Goal: Transaction & Acquisition: Book appointment/travel/reservation

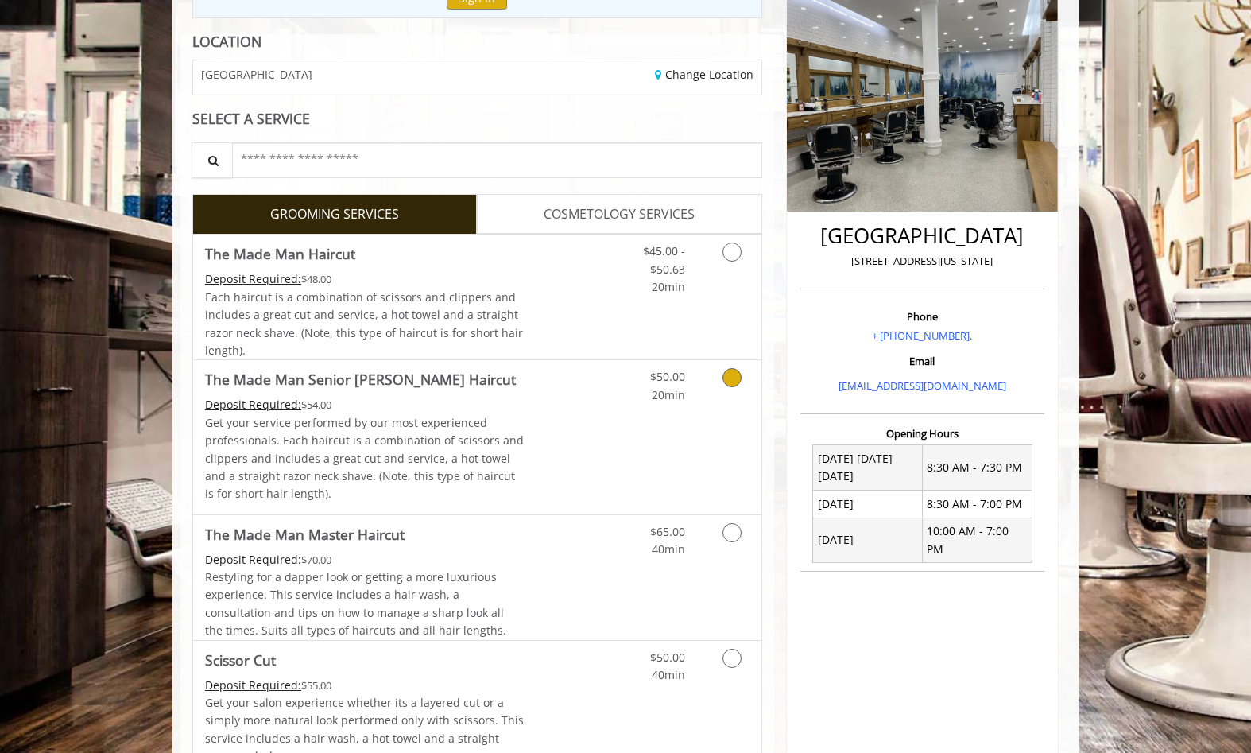
scroll to position [382, 0]
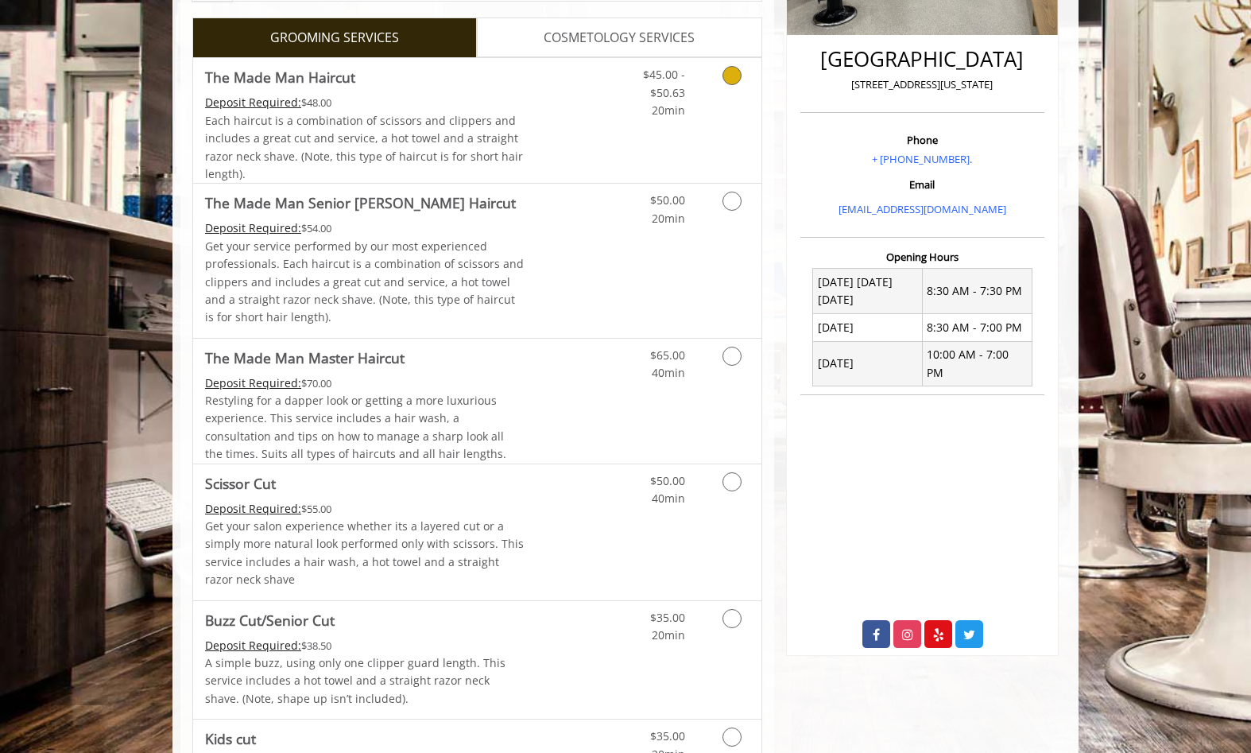
click at [725, 81] on icon "Grooming services" at bounding box center [732, 75] width 19 height 19
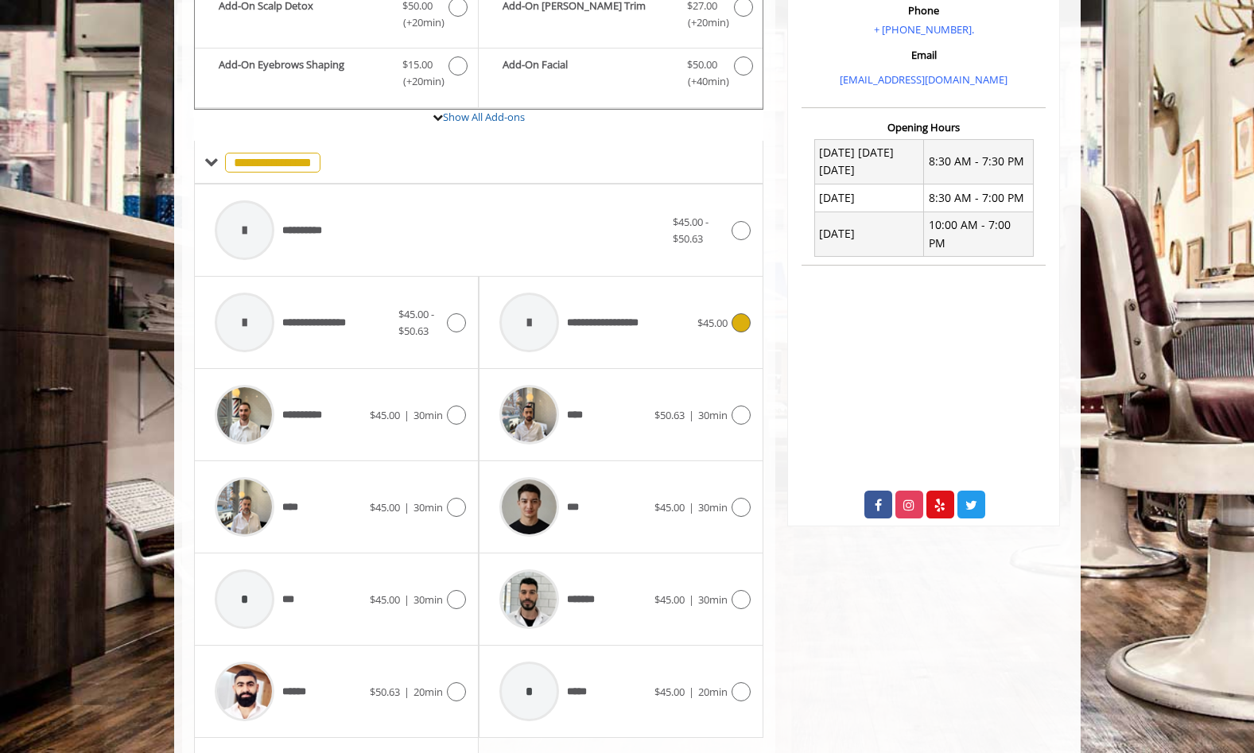
scroll to position [528, 0]
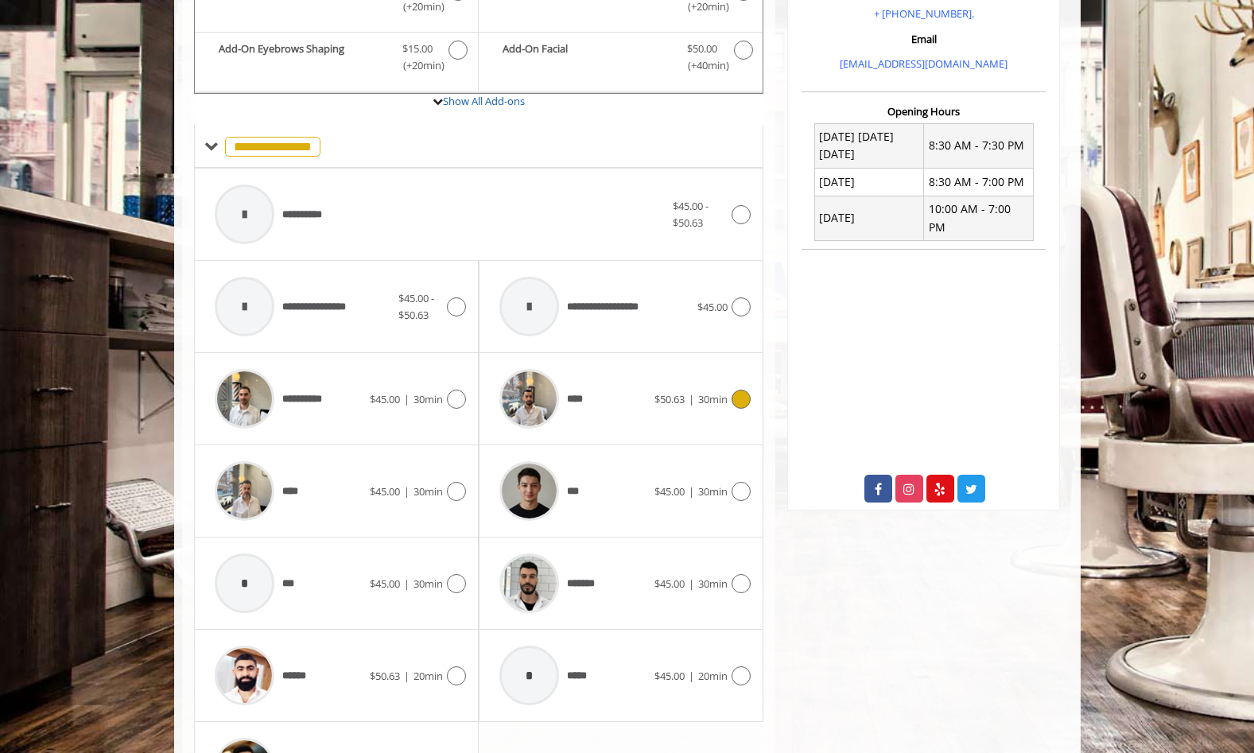
click at [530, 387] on img at bounding box center [529, 399] width 60 height 60
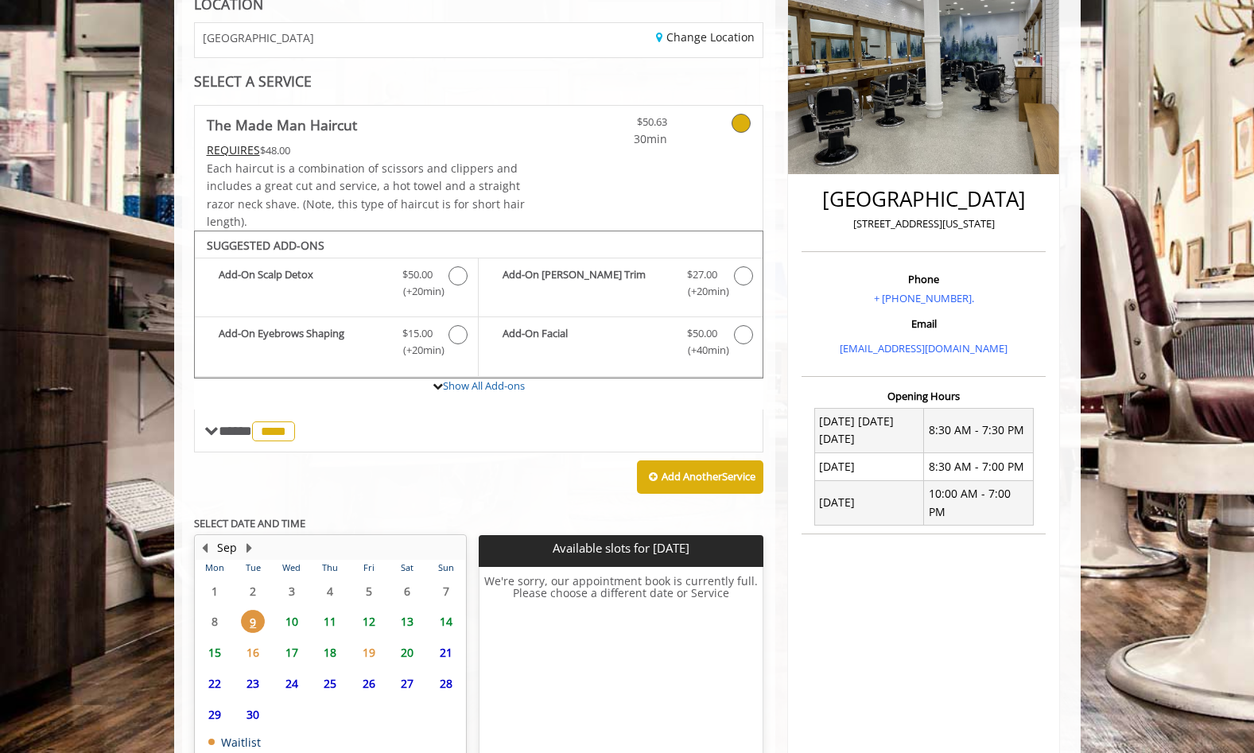
scroll to position [351, 0]
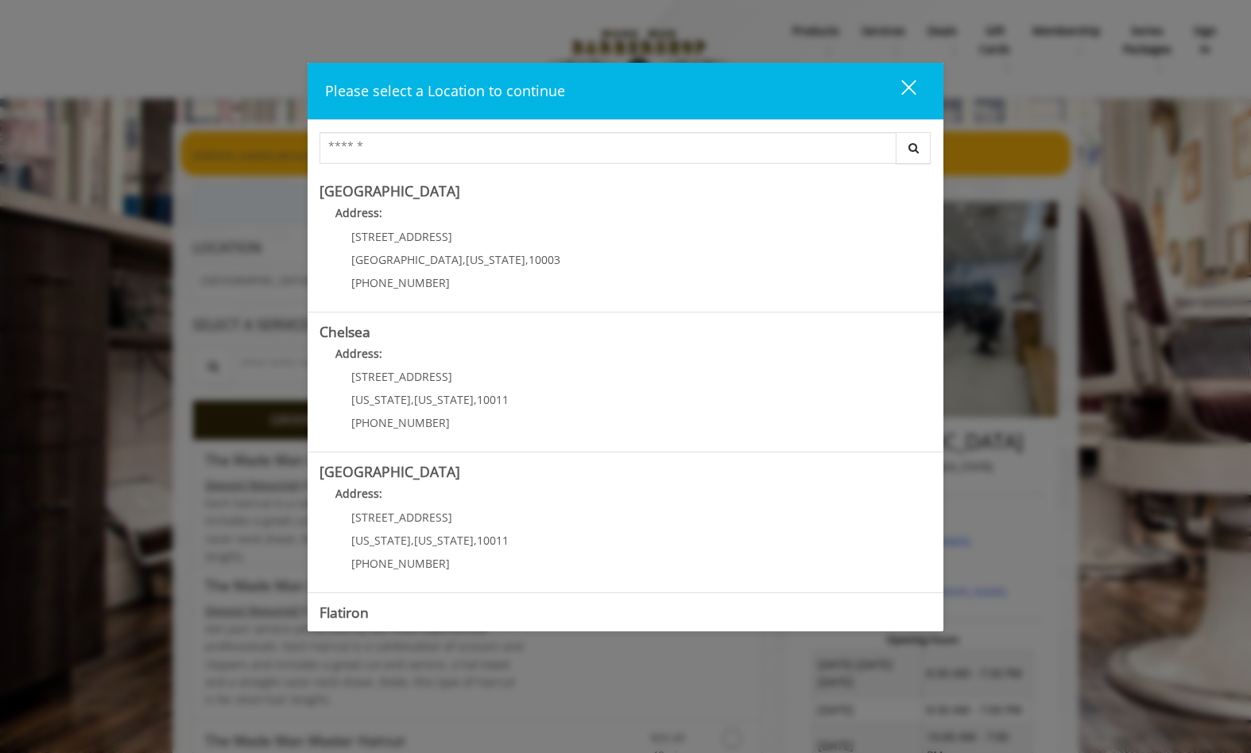
click at [905, 90] on div "close dialog" at bounding box center [909, 87] width 15 height 15
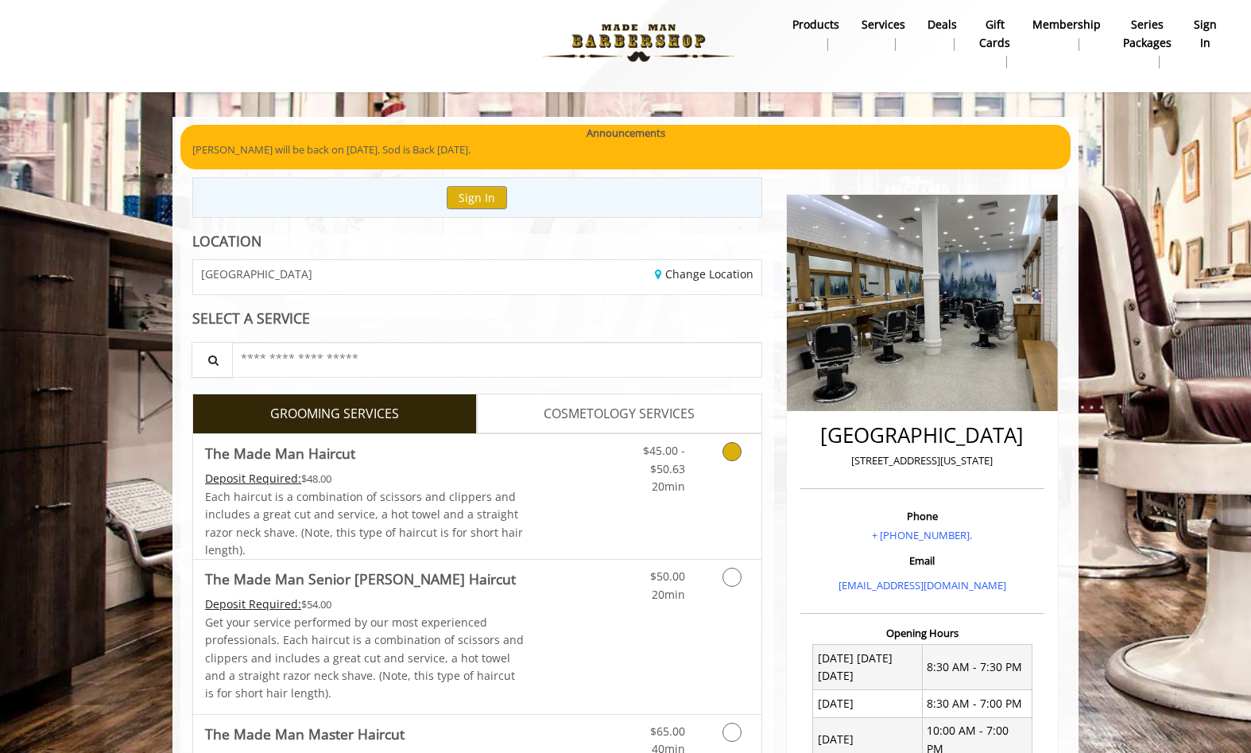
click at [732, 454] on icon "Grooming services" at bounding box center [732, 451] width 19 height 19
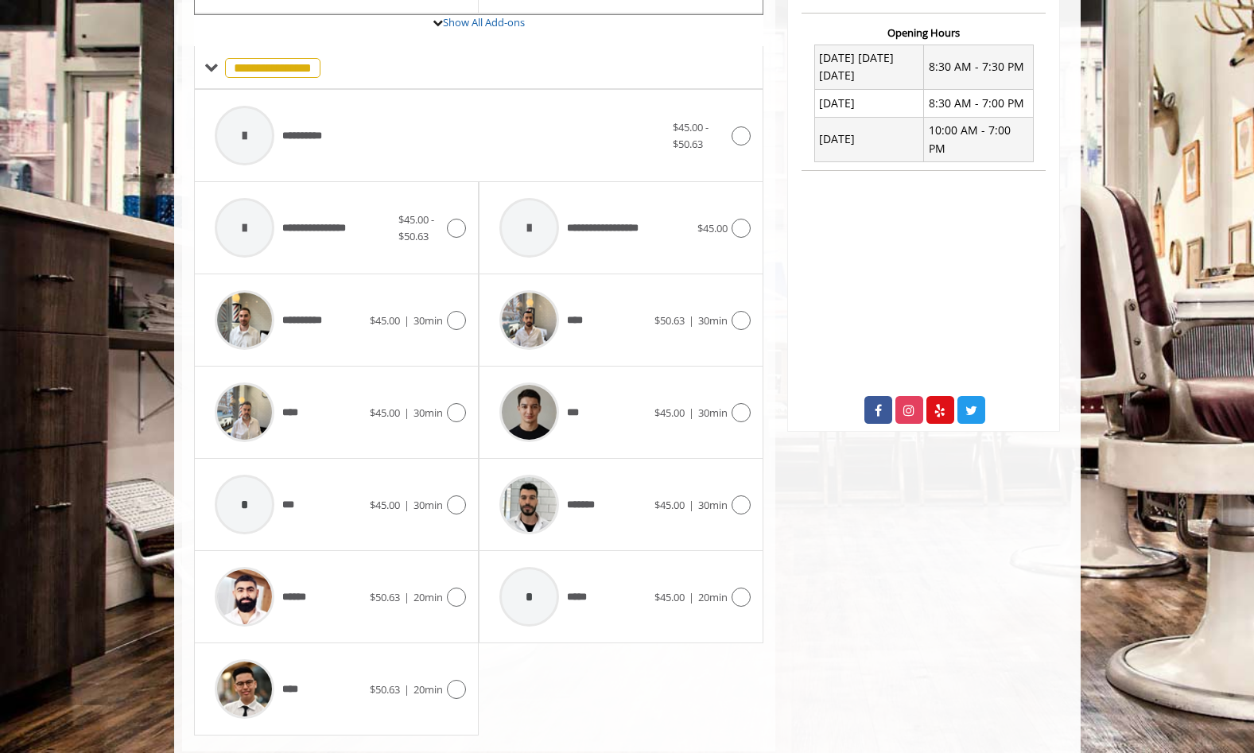
scroll to position [618, 0]
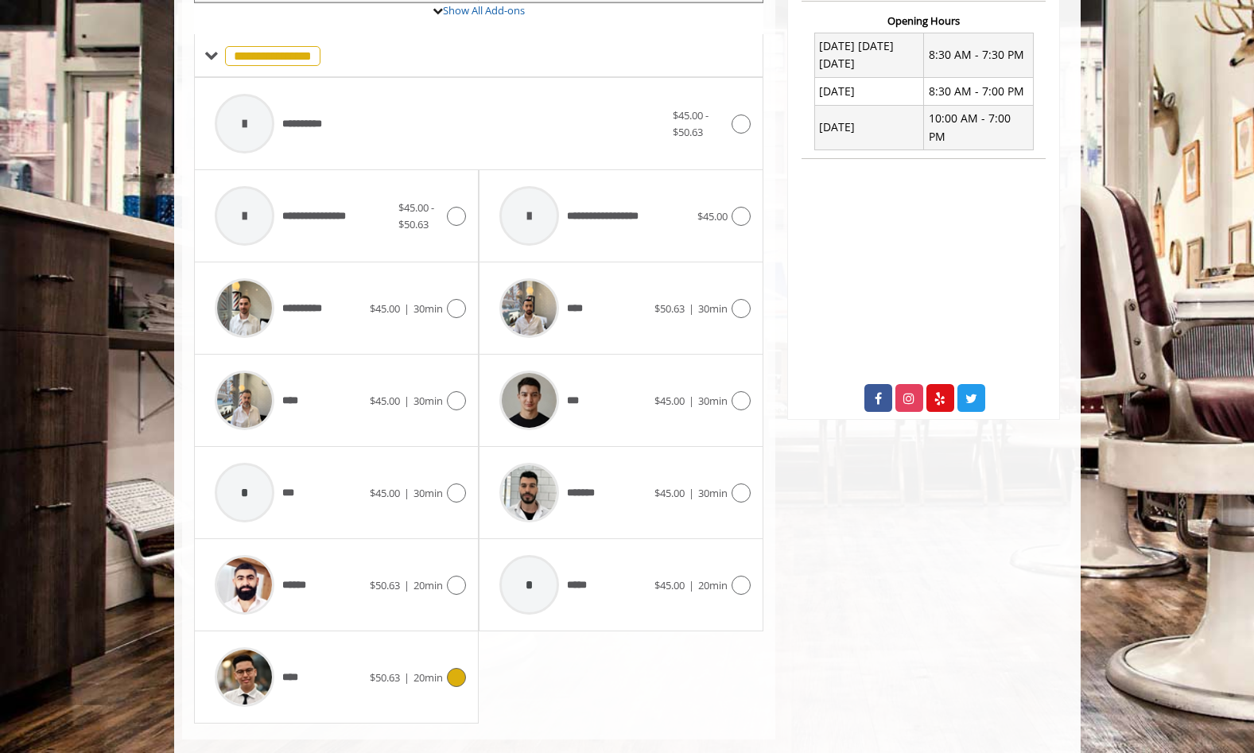
click at [459, 680] on icon at bounding box center [456, 677] width 19 height 19
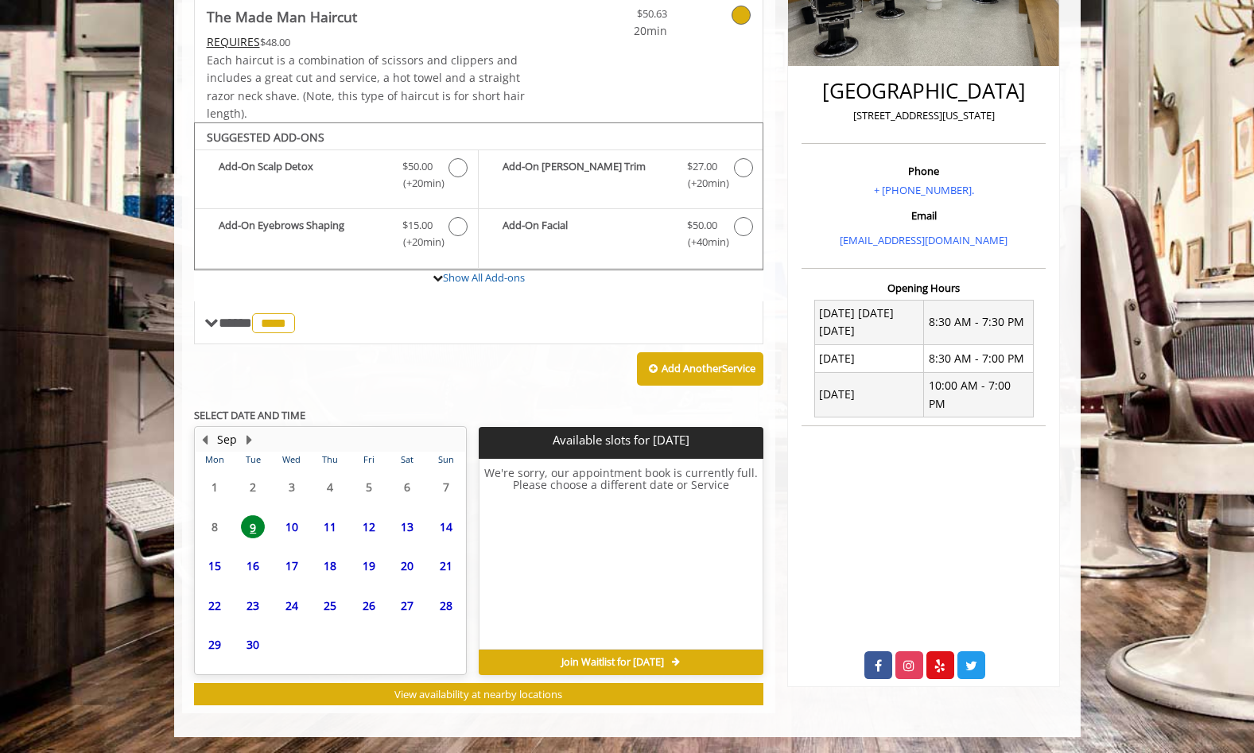
scroll to position [351, 0]
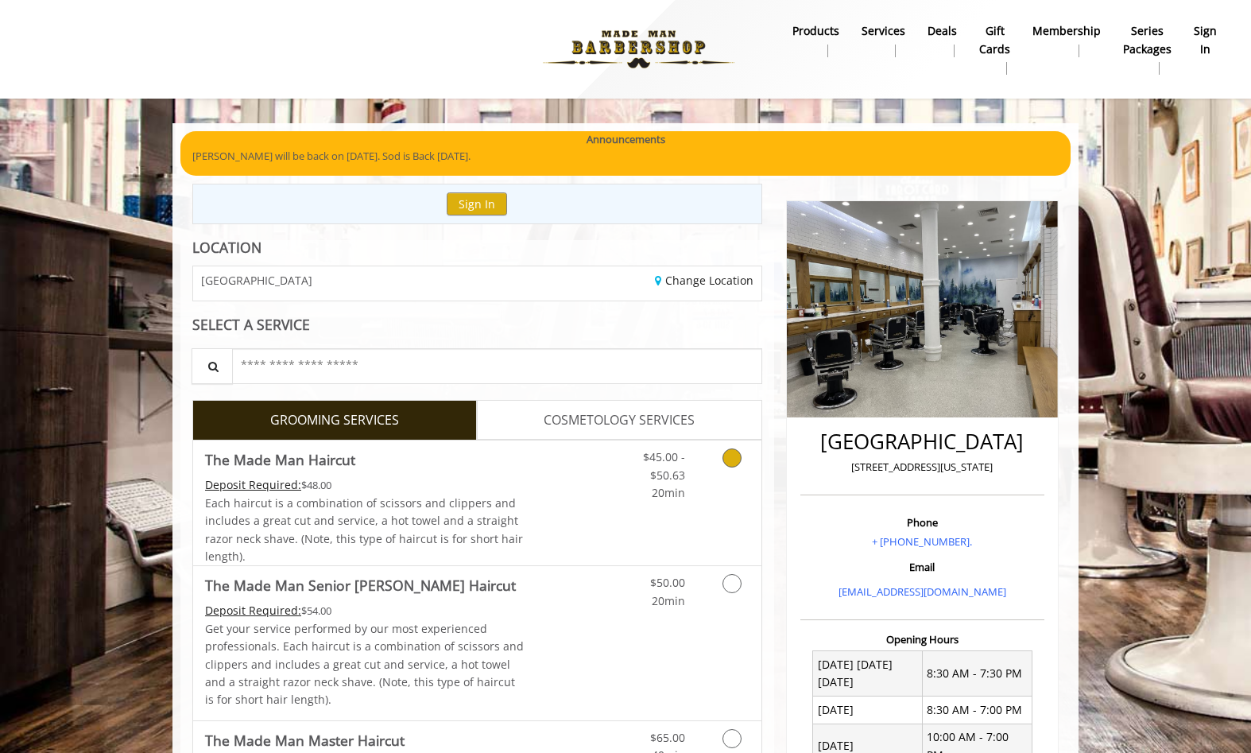
click at [738, 463] on icon "Grooming services" at bounding box center [732, 457] width 19 height 19
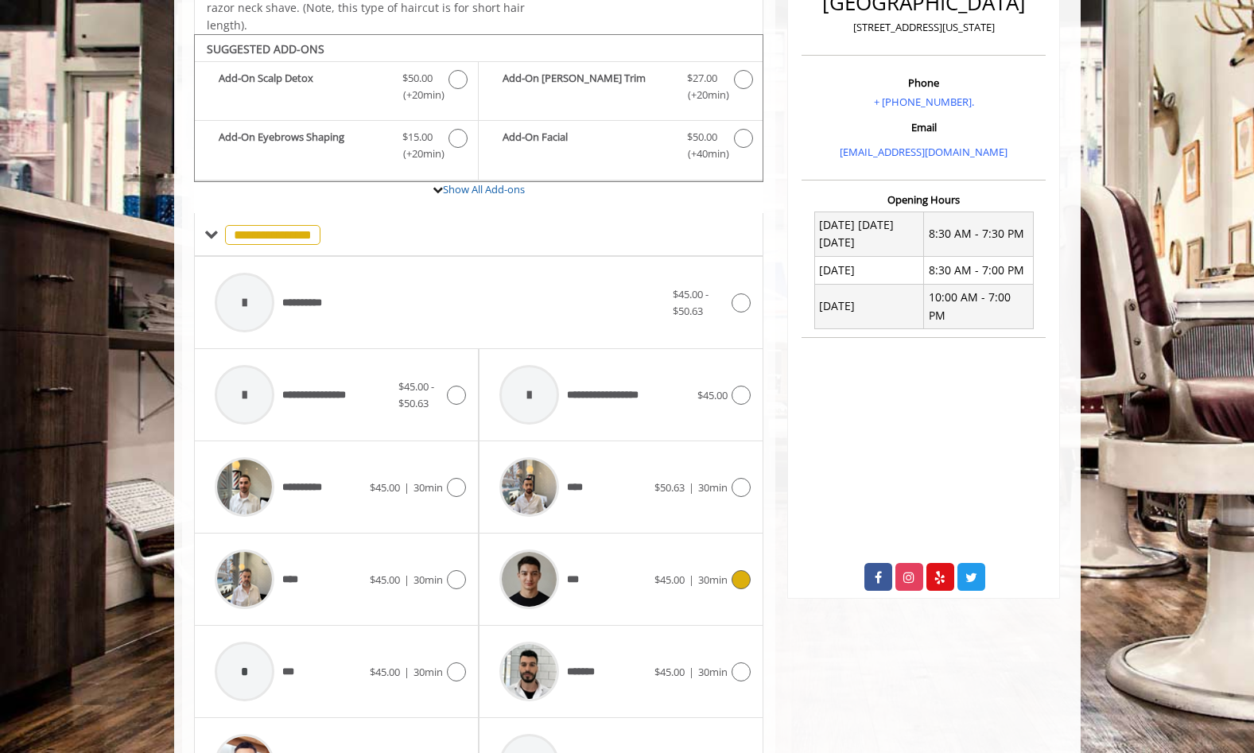
scroll to position [507, 0]
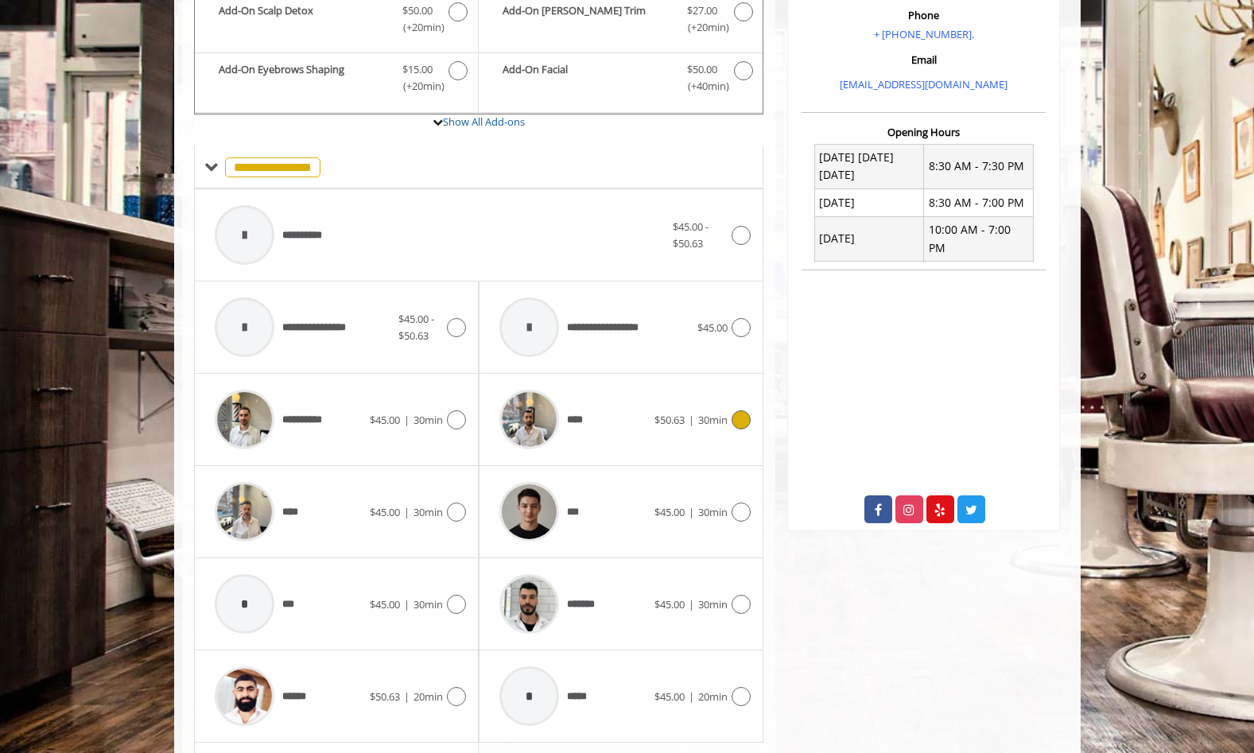
click at [744, 425] on icon at bounding box center [740, 419] width 19 height 19
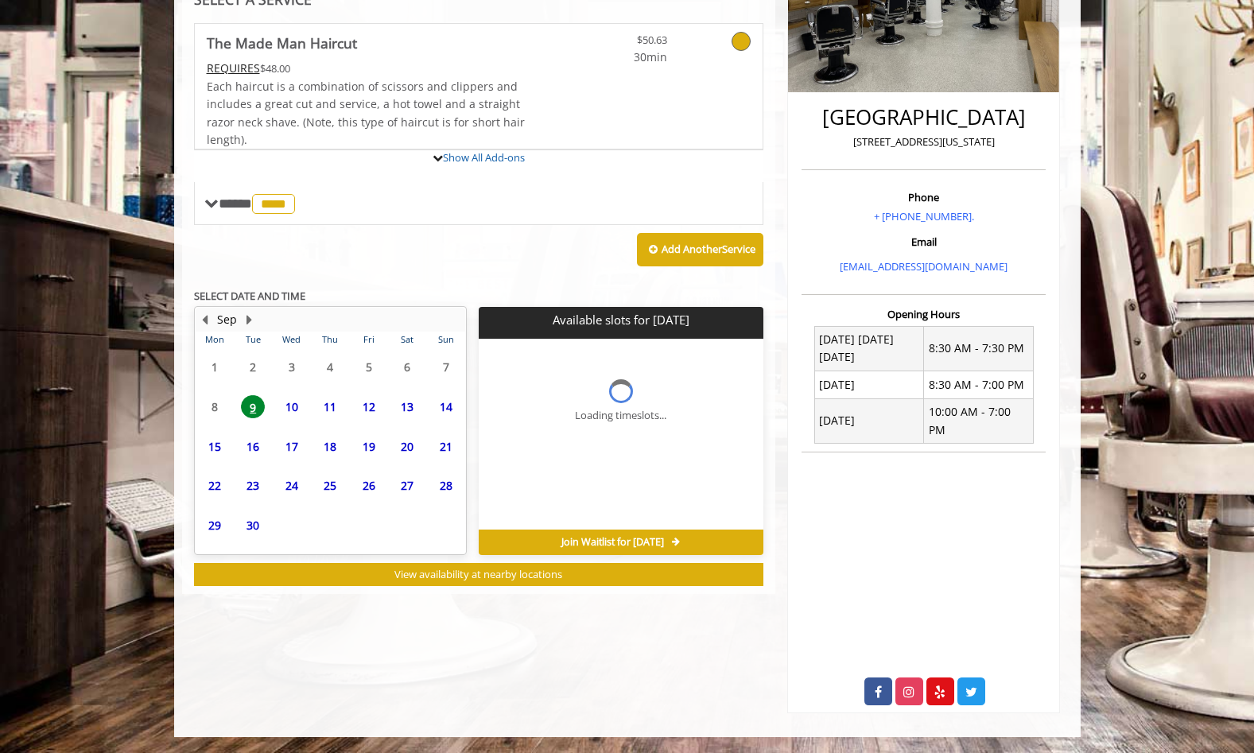
scroll to position [351, 0]
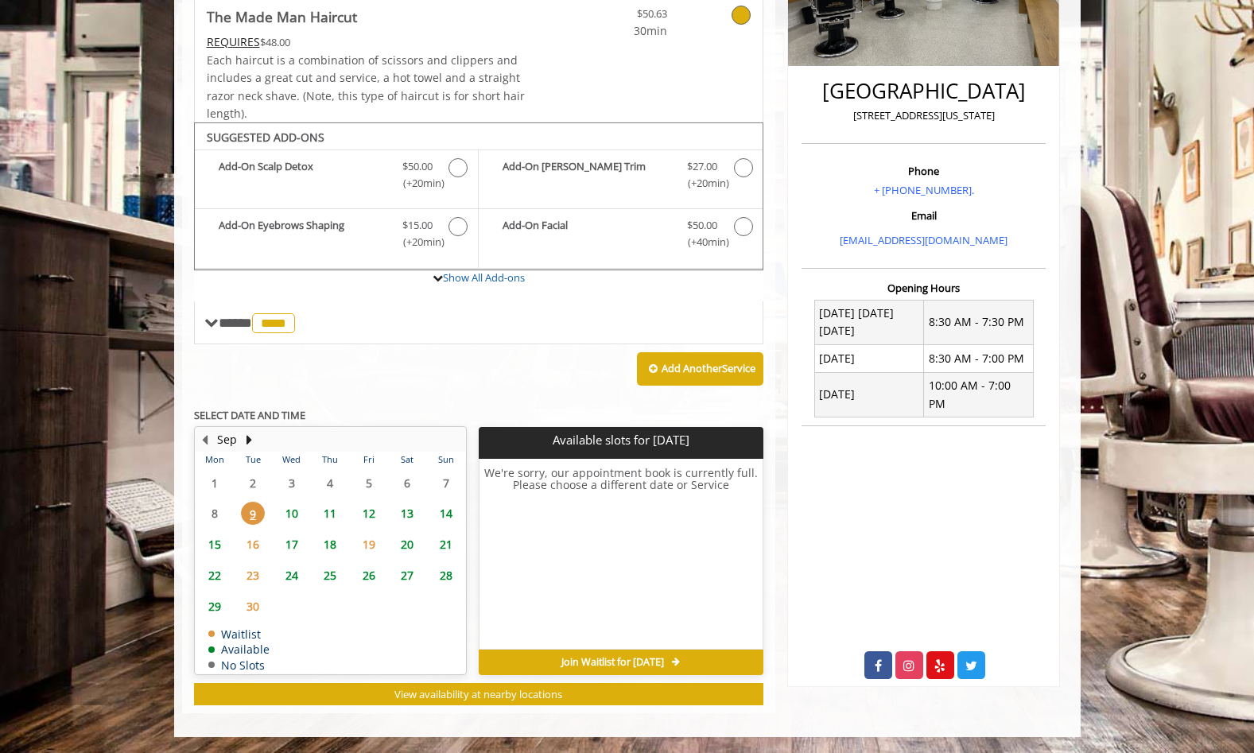
click at [295, 518] on span "10" at bounding box center [292, 513] width 24 height 23
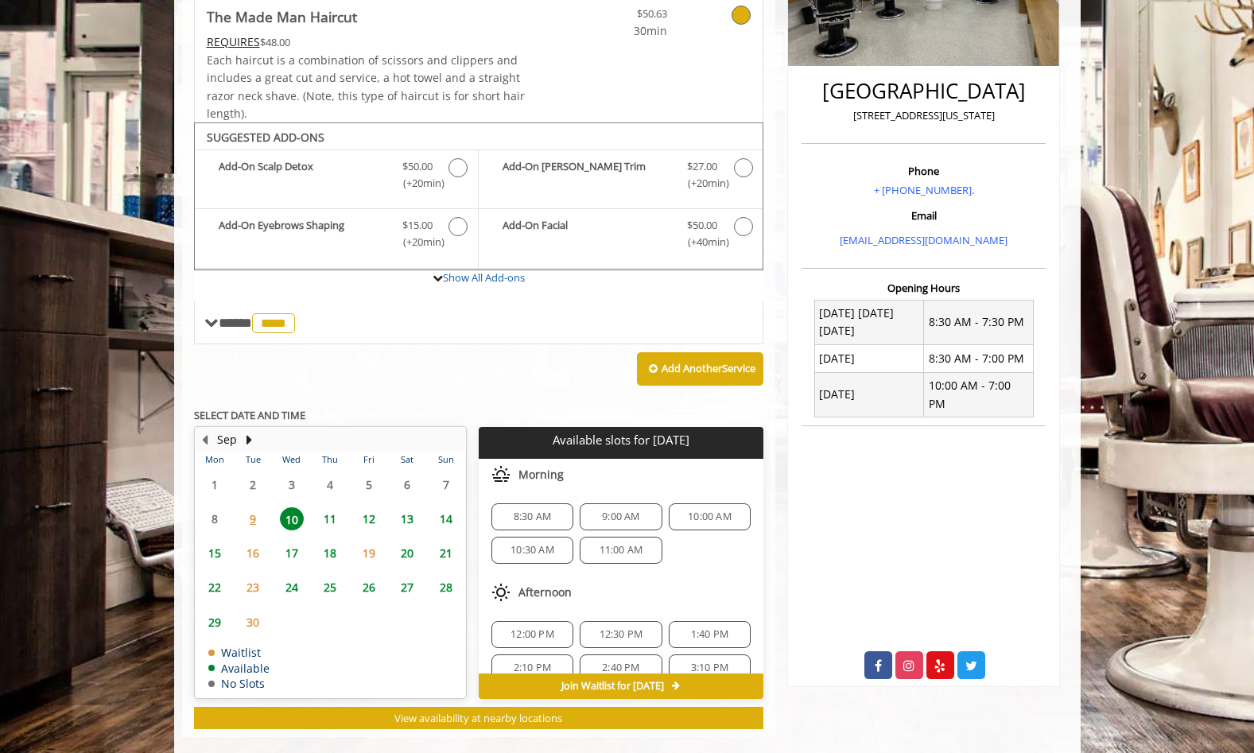
scroll to position [375, 0]
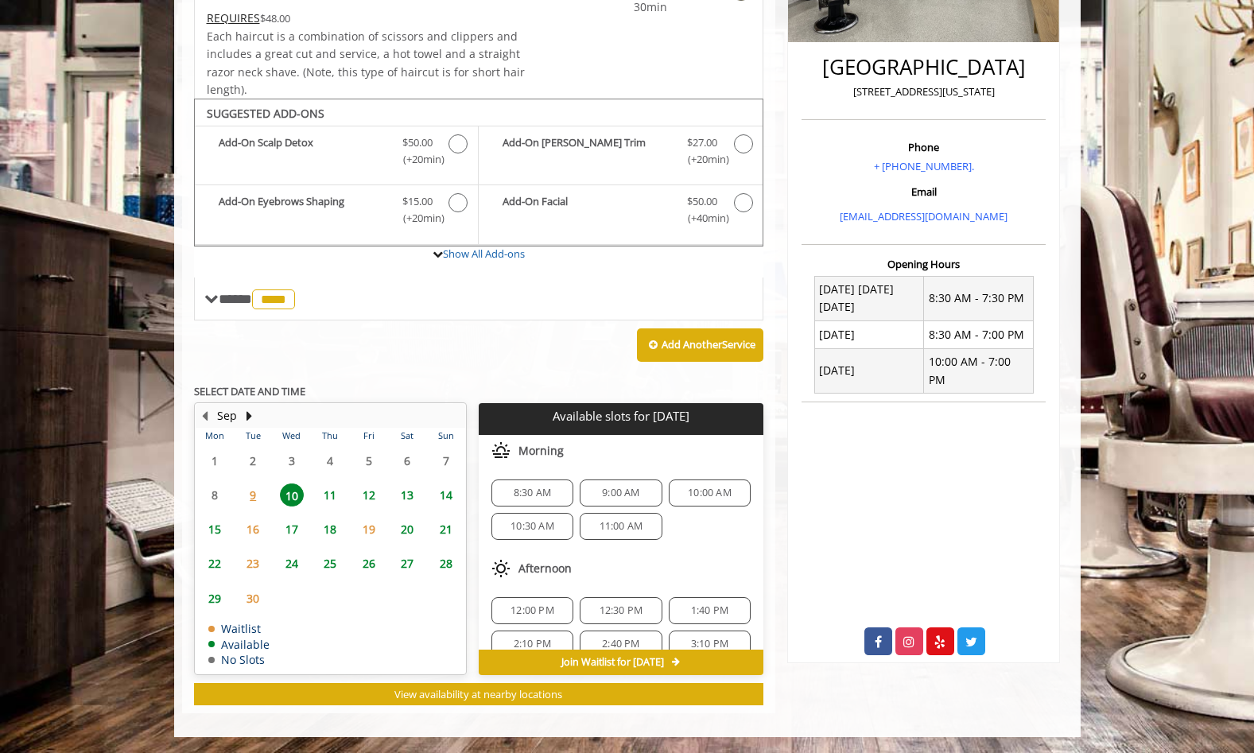
click at [253, 501] on span "9" at bounding box center [253, 494] width 24 height 23
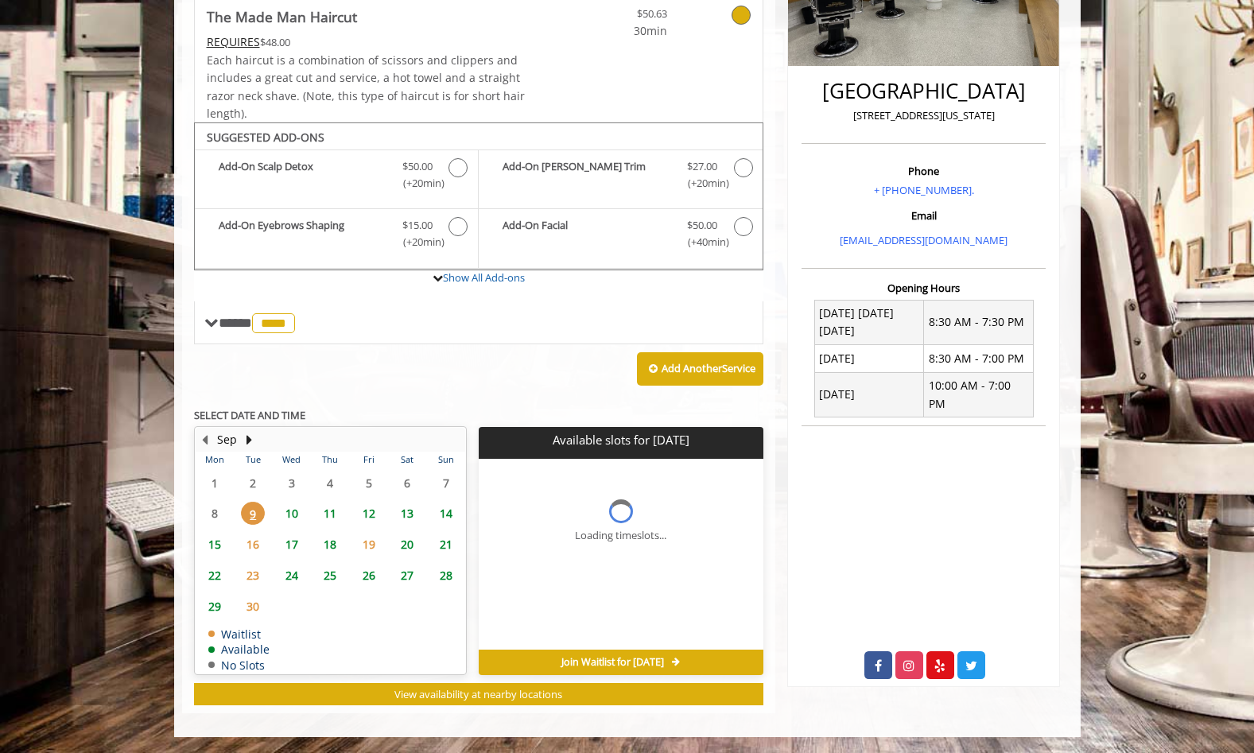
scroll to position [351, 0]
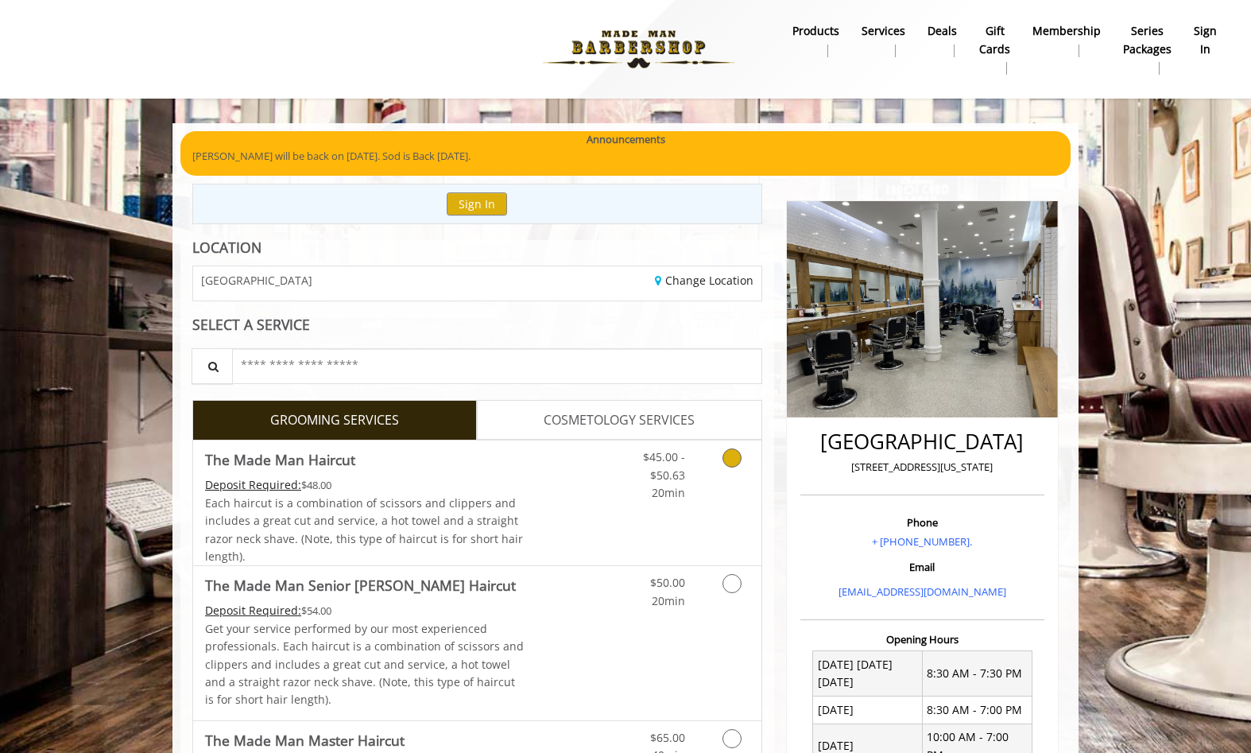
click at [727, 463] on icon "Grooming services" at bounding box center [732, 457] width 19 height 19
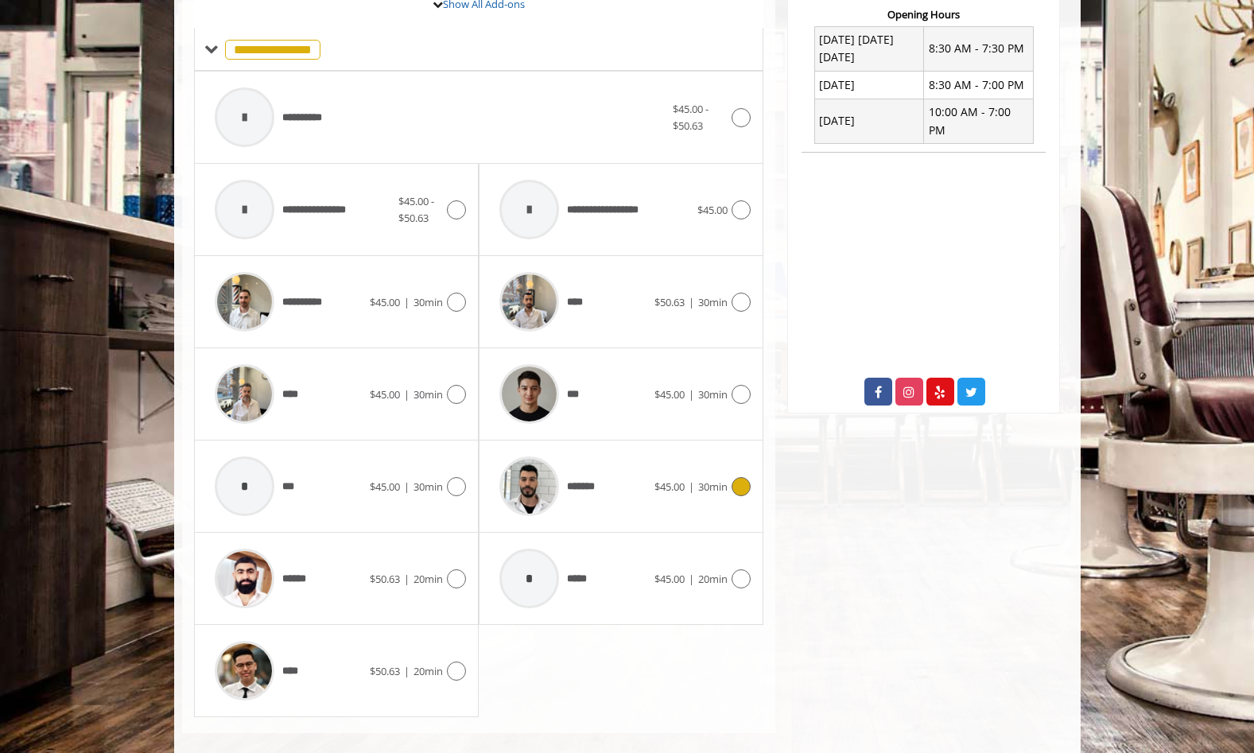
scroll to position [645, 0]
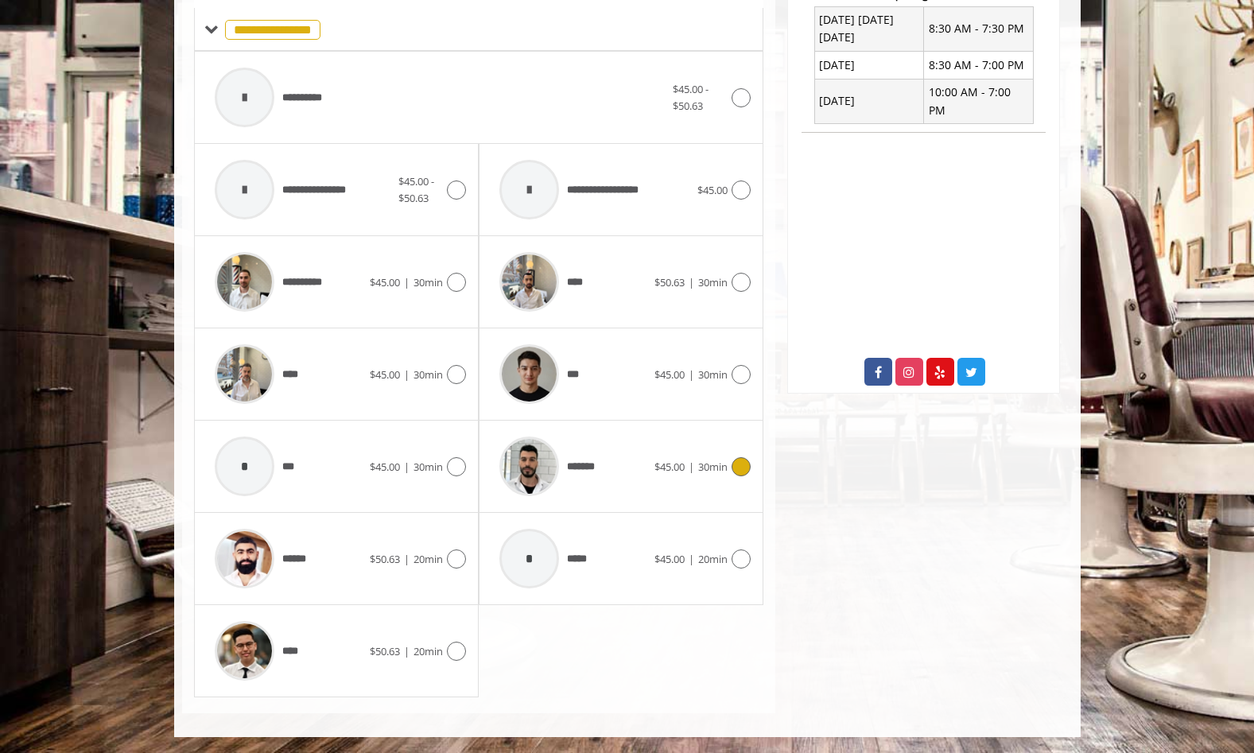
click at [739, 463] on icon at bounding box center [740, 466] width 19 height 19
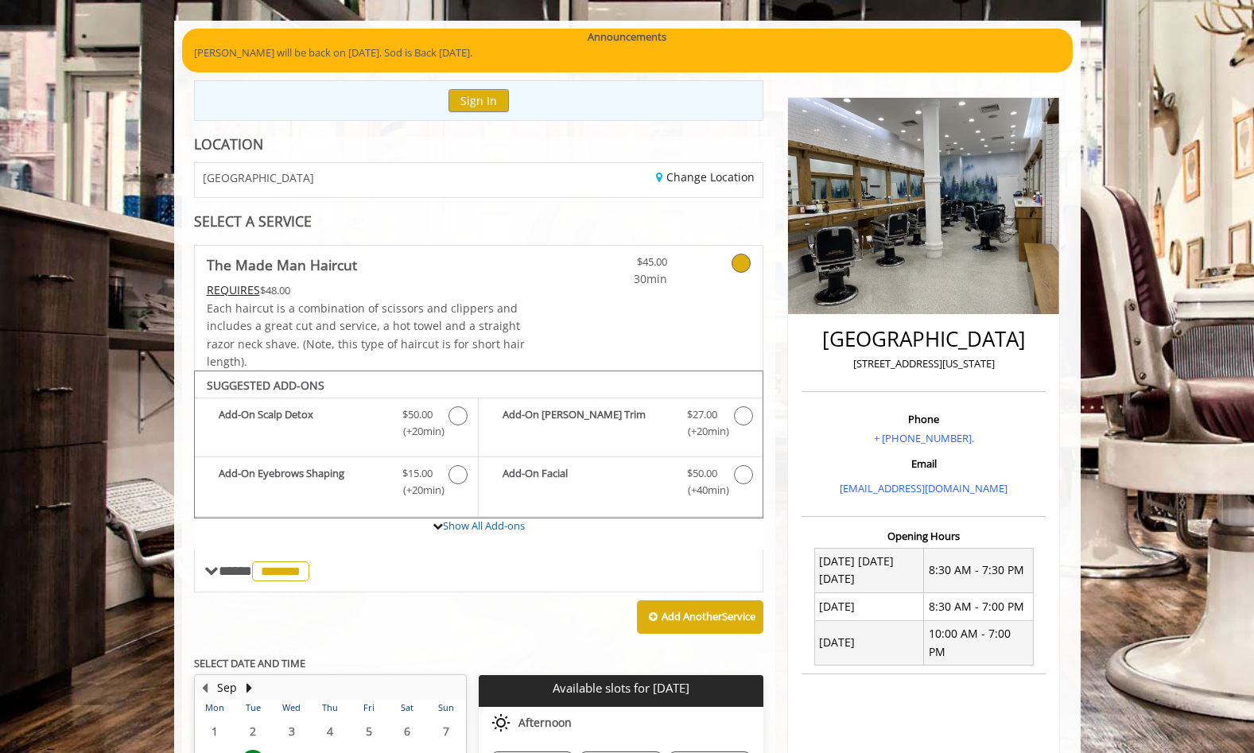
scroll to position [0, 0]
